Goal: Navigation & Orientation: Find specific page/section

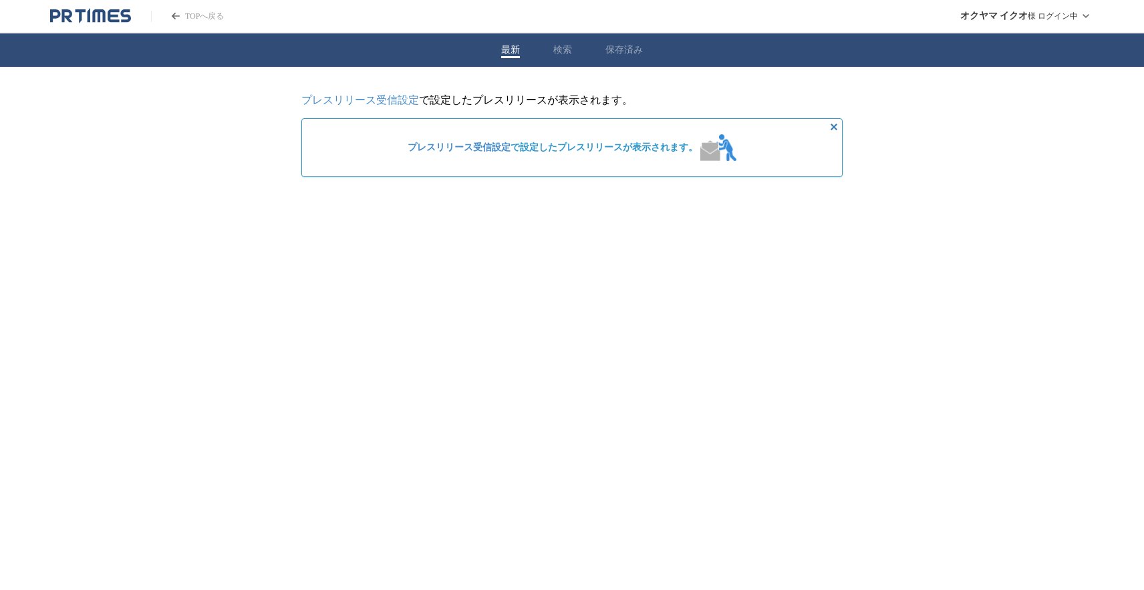
click at [836, 127] on icon "非表示にする" at bounding box center [834, 127] width 16 height 16
